Goal: Communication & Community: Answer question/provide support

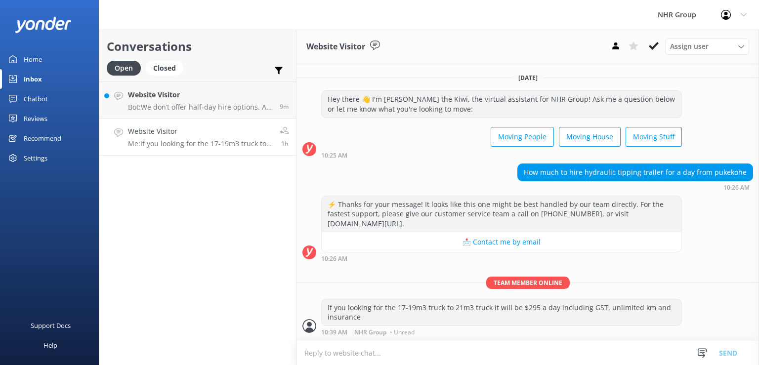
click at [194, 126] on h4 "Website Visitor" at bounding box center [200, 131] width 144 height 11
click at [169, 102] on div "Website Visitor Bot: We don’t offer half-day hire options. All vehicle hires ar…" at bounding box center [200, 99] width 144 height 21
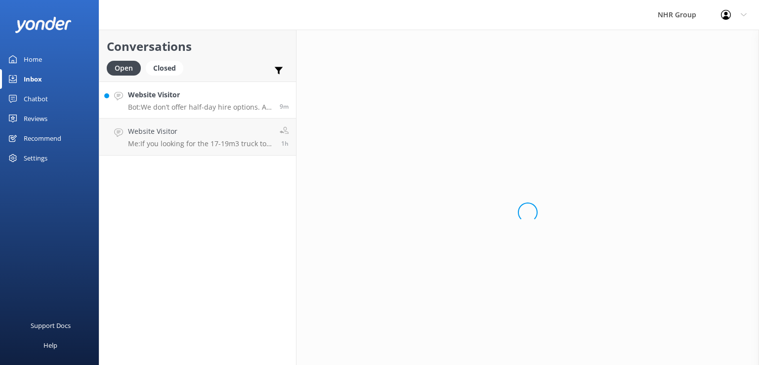
click at [169, 102] on div "Website Visitor Bot: We don’t offer half-day hire options. All vehicle hires ar…" at bounding box center [200, 99] width 144 height 21
